Goal: Navigation & Orientation: Find specific page/section

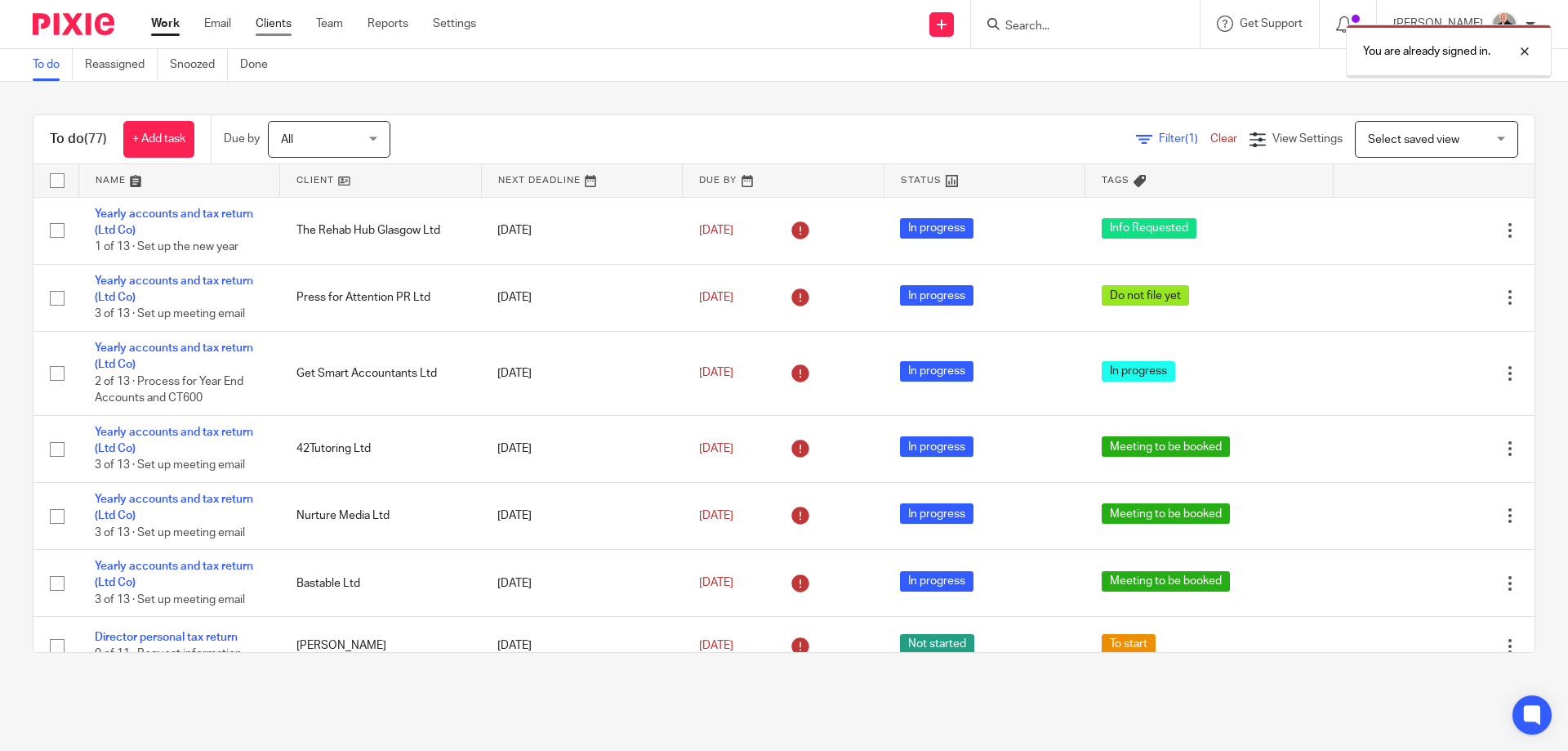
click at [280, 26] on link "Clients" at bounding box center [274, 24] width 36 height 17
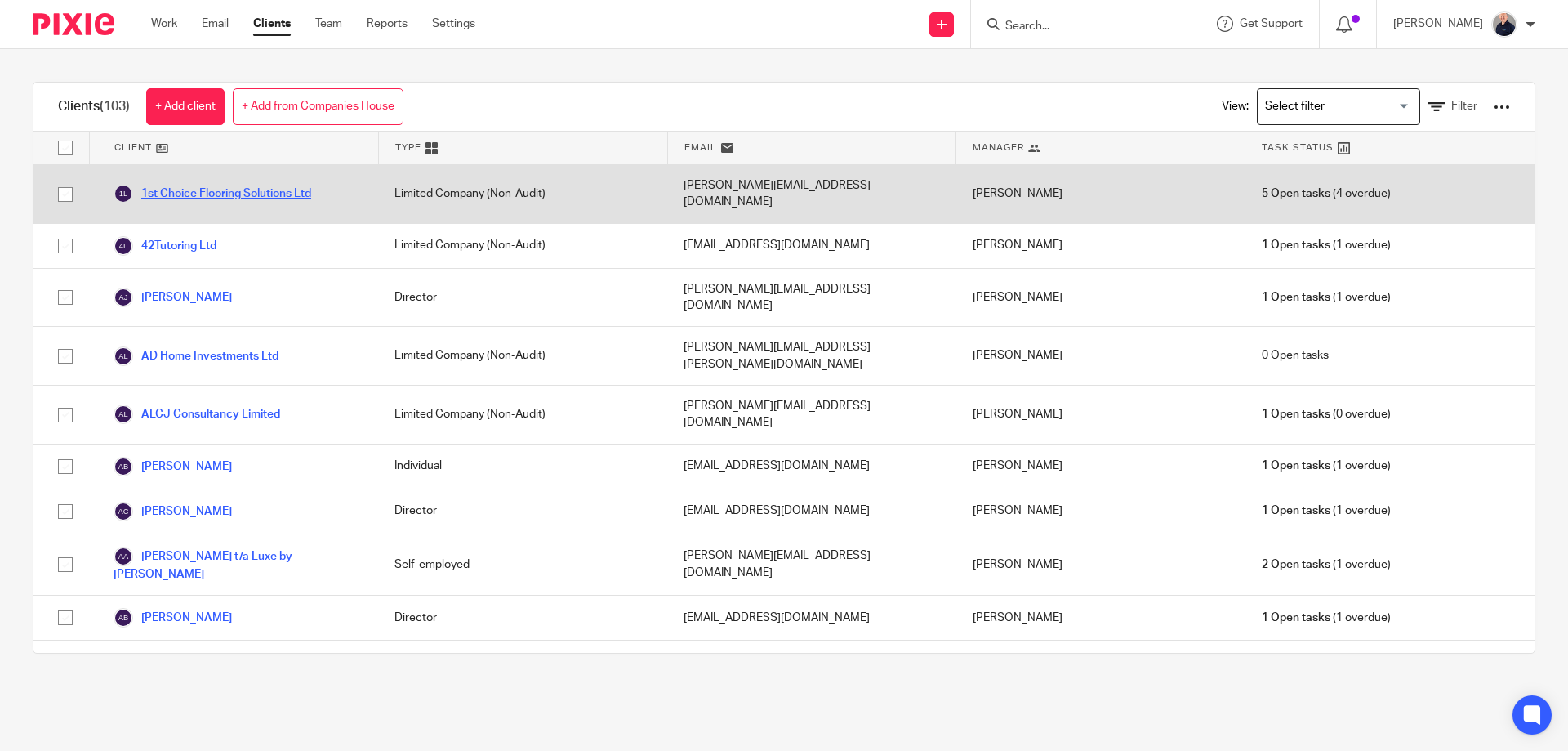
click at [185, 188] on link "1st Choice Flooring Solutions Ltd" at bounding box center [213, 194] width 198 height 20
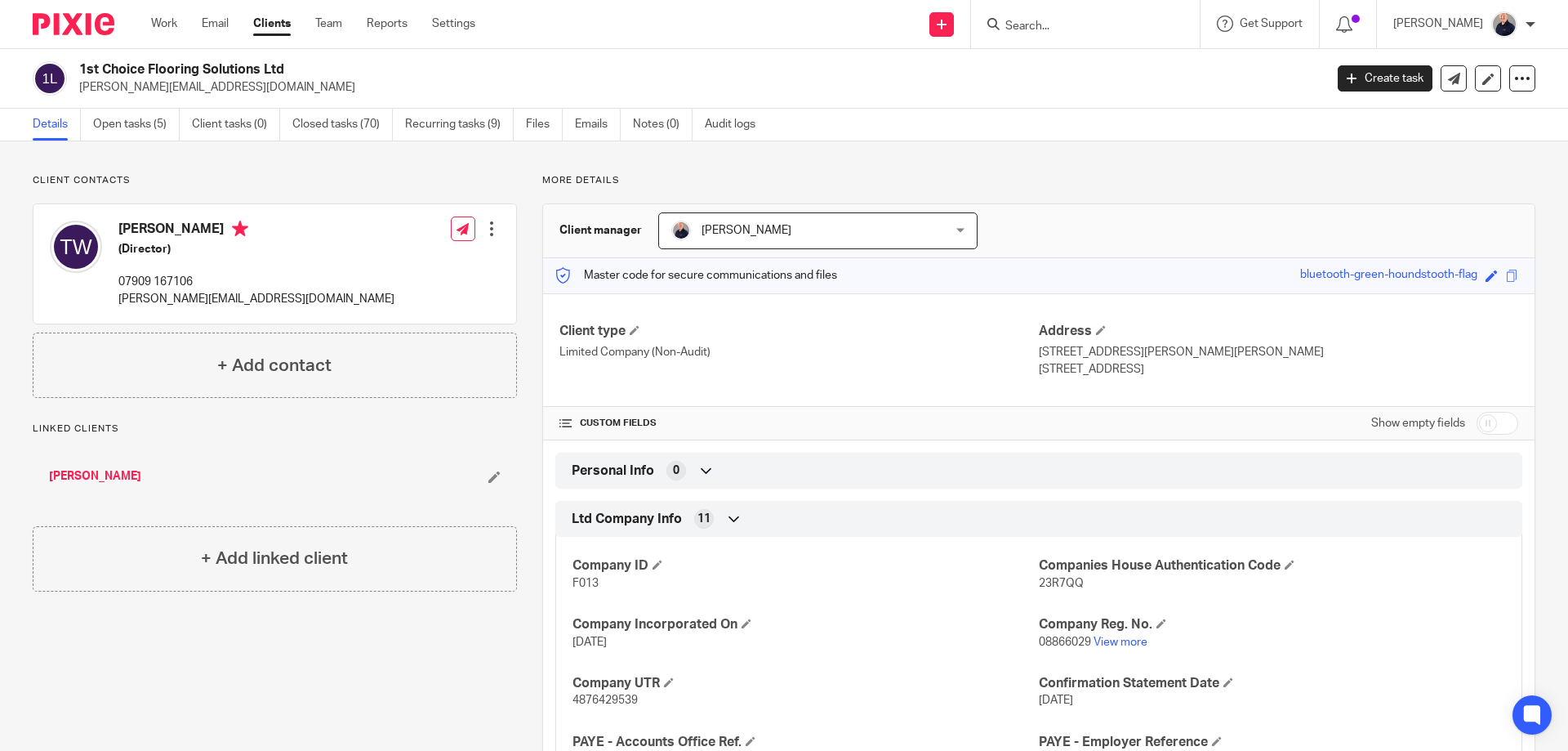
scroll to position [201, 0]
